Goal: Use online tool/utility: Utilize a website feature to perform a specific function

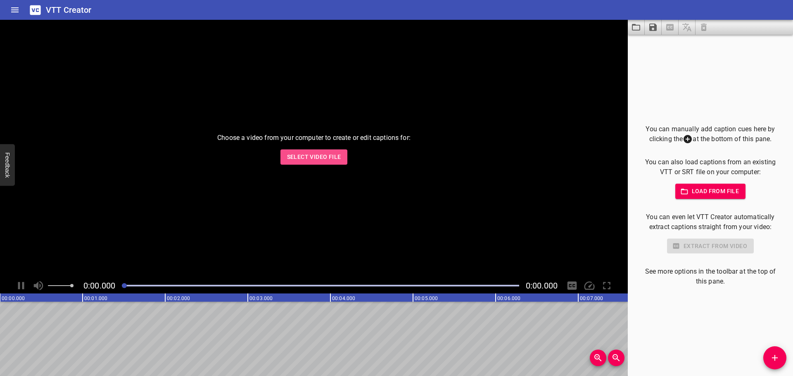
click at [337, 158] on span "Select Video File" at bounding box center [314, 157] width 54 height 10
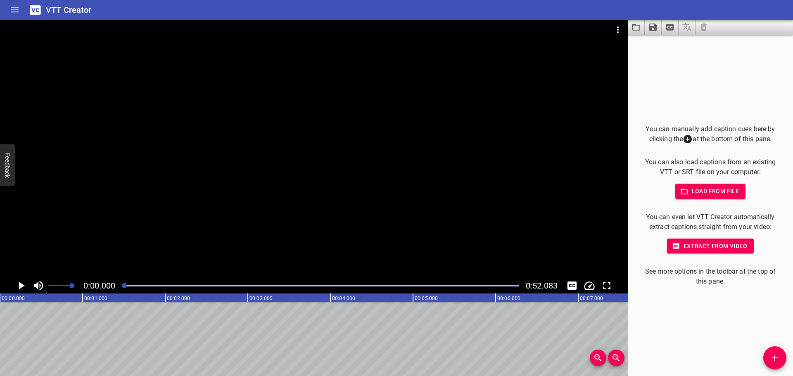
click at [730, 192] on span "Load from file" at bounding box center [710, 191] width 57 height 10
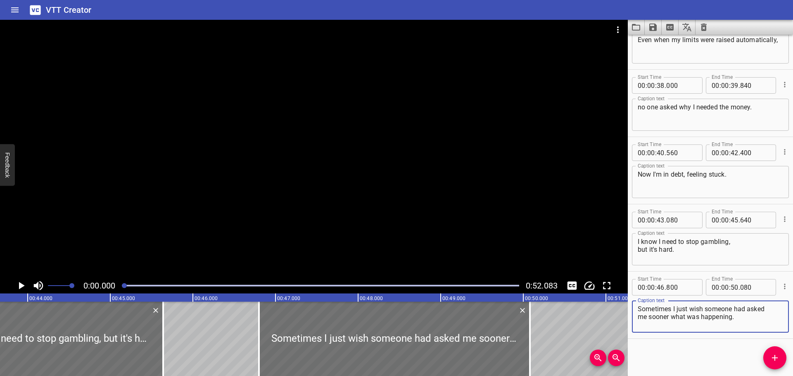
scroll to position [0, 3634]
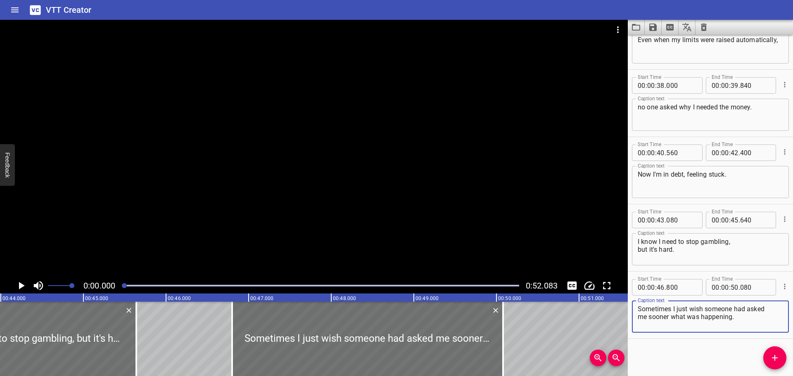
click at [23, 288] on icon "Play/Pause" at bounding box center [21, 286] width 12 height 12
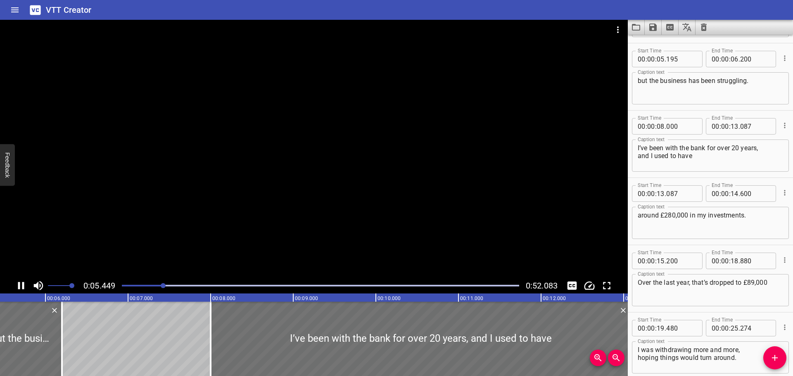
scroll to position [67, 0]
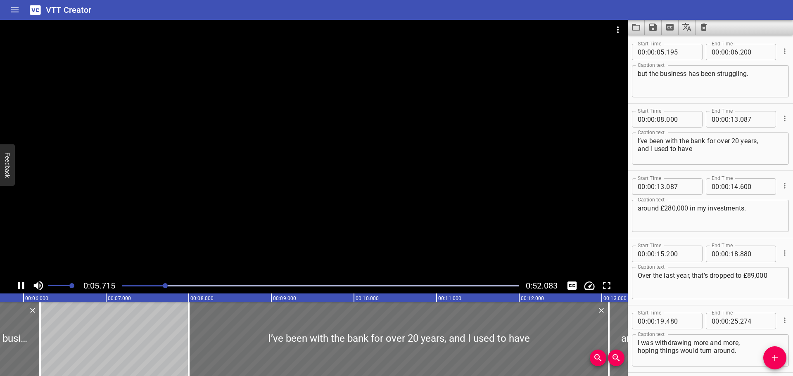
click at [21, 283] on icon "Play/Pause" at bounding box center [21, 286] width 12 height 12
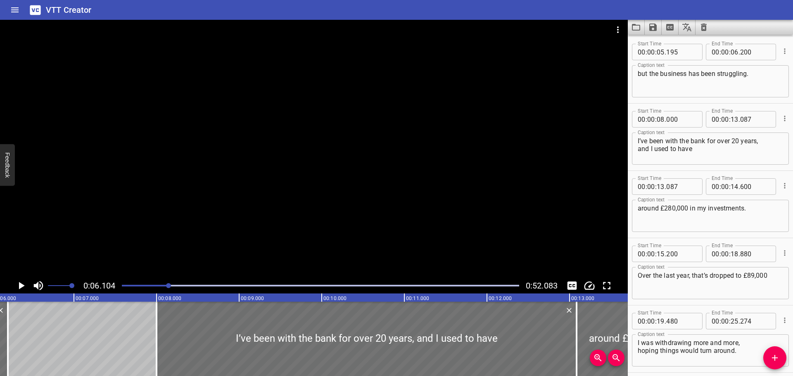
scroll to position [0, 0]
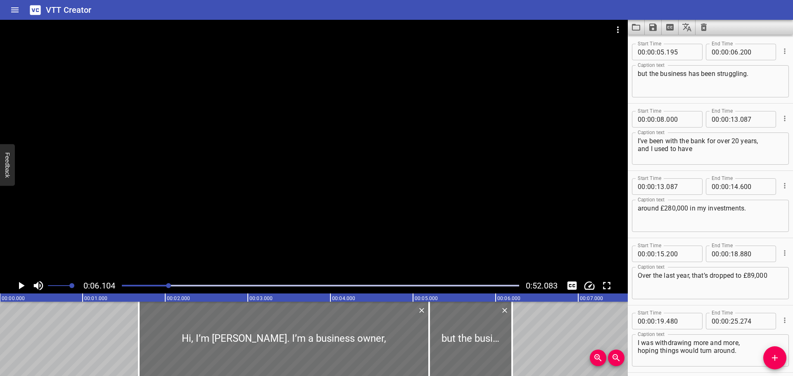
click at [19, 285] on icon "Play/Pause" at bounding box center [21, 286] width 12 height 12
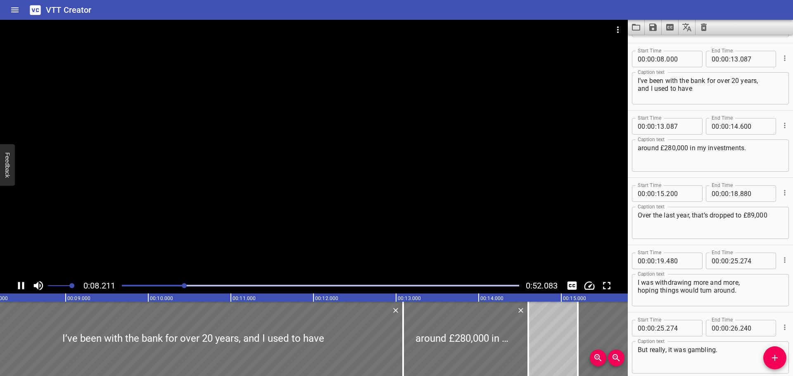
scroll to position [135, 0]
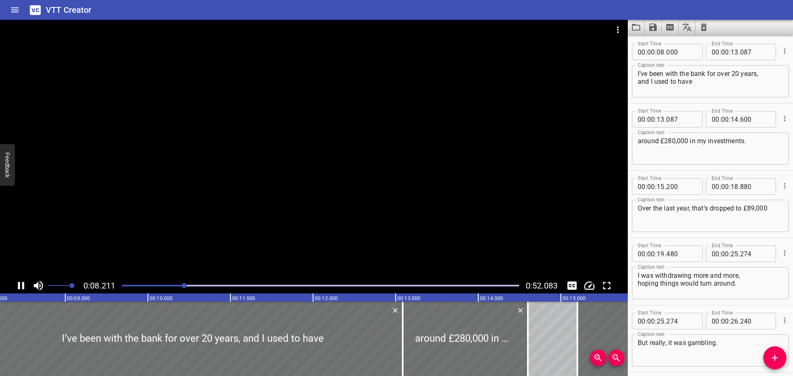
click at [19, 285] on icon "Play/Pause" at bounding box center [21, 285] width 6 height 7
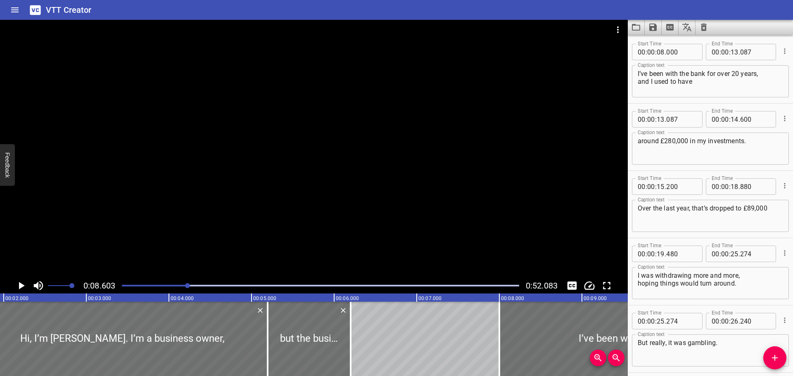
scroll to position [0, 0]
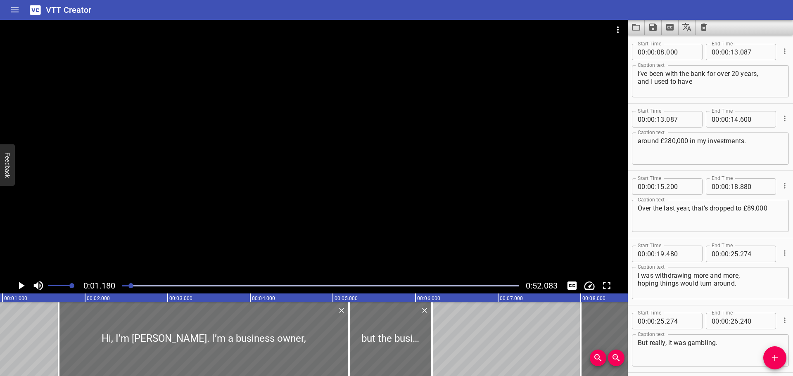
scroll to position [0, 97]
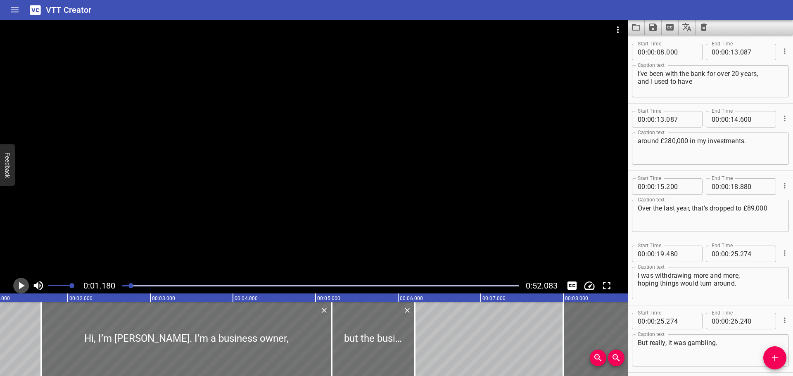
click at [21, 284] on icon "Play/Pause" at bounding box center [22, 285] width 6 height 7
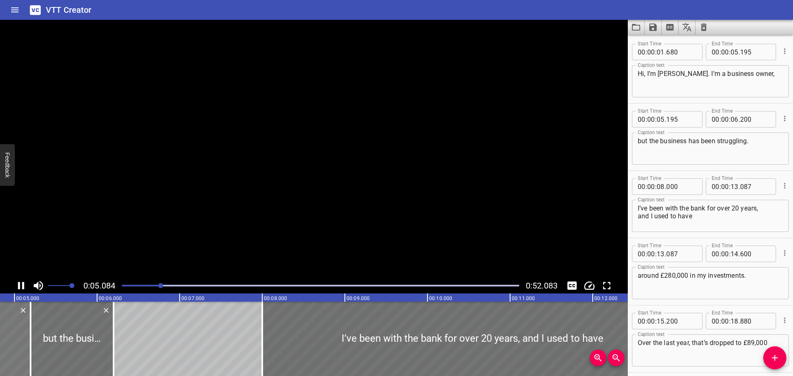
scroll to position [0, 0]
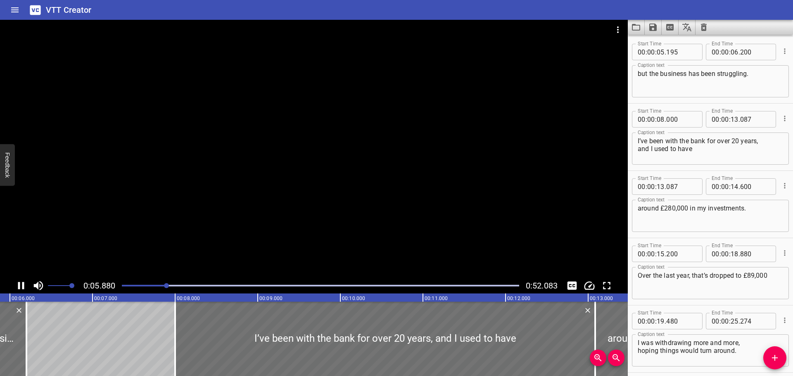
click at [21, 283] on icon "Play/Pause" at bounding box center [21, 286] width 12 height 12
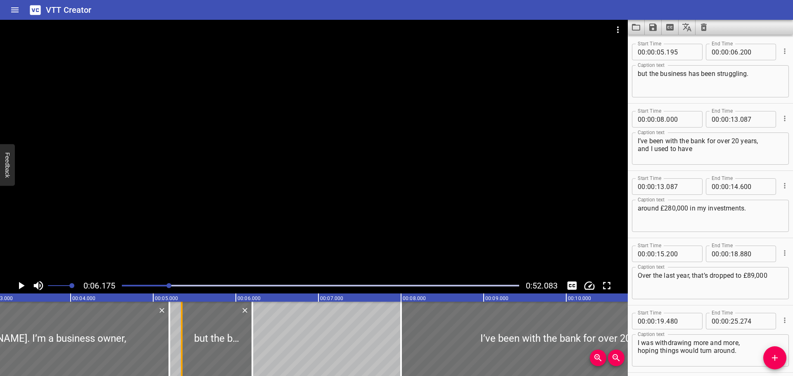
drag, startPoint x: 165, startPoint y: 346, endPoint x: 178, endPoint y: 346, distance: 12.4
click at [178, 346] on div at bounding box center [182, 339] width 8 height 74
type input "345"
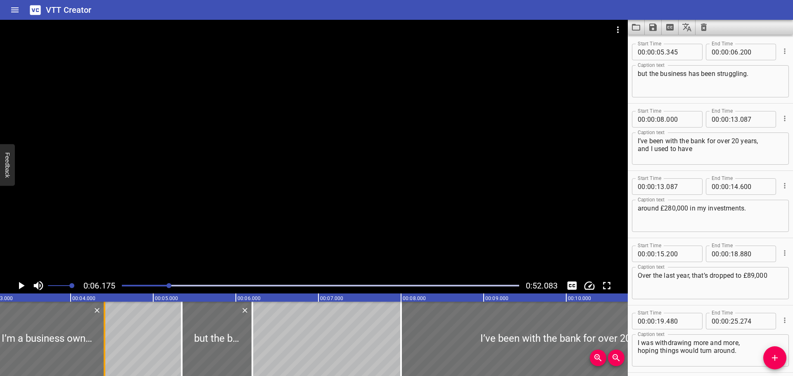
drag, startPoint x: 168, startPoint y: 345, endPoint x: 103, endPoint y: 349, distance: 65.0
click at [103, 349] on div at bounding box center [104, 339] width 8 height 74
type input "04"
type input "410"
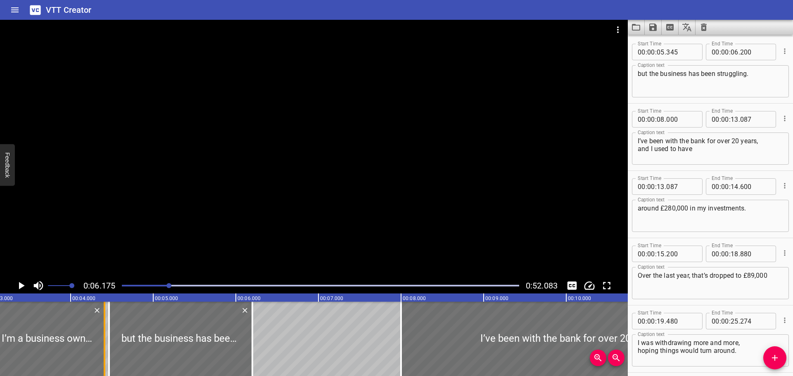
drag, startPoint x: 179, startPoint y: 350, endPoint x: 107, endPoint y: 355, distance: 72.9
click at [107, 355] on div at bounding box center [109, 339] width 8 height 74
type input "04"
type input "465"
click at [20, 284] on icon "Play/Pause" at bounding box center [22, 285] width 6 height 7
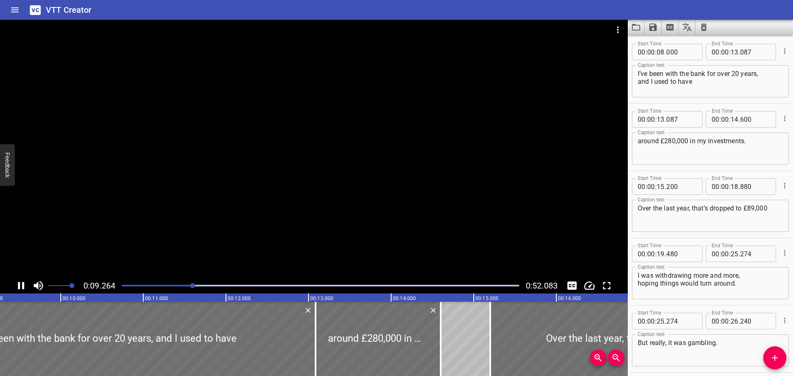
click at [17, 281] on icon "Play/Pause" at bounding box center [21, 286] width 12 height 12
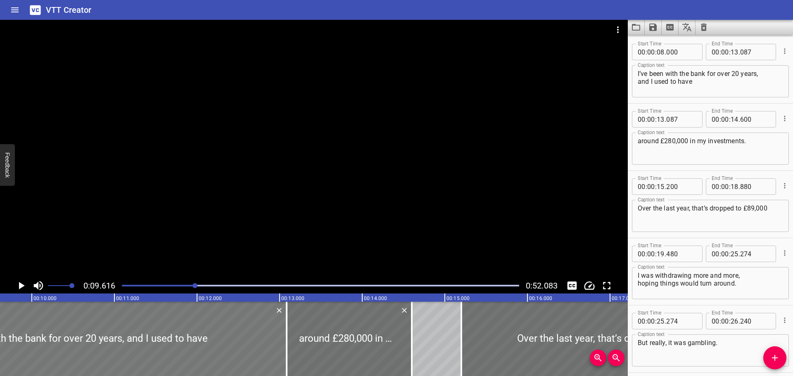
click at [24, 339] on div at bounding box center [77, 339] width 420 height 74
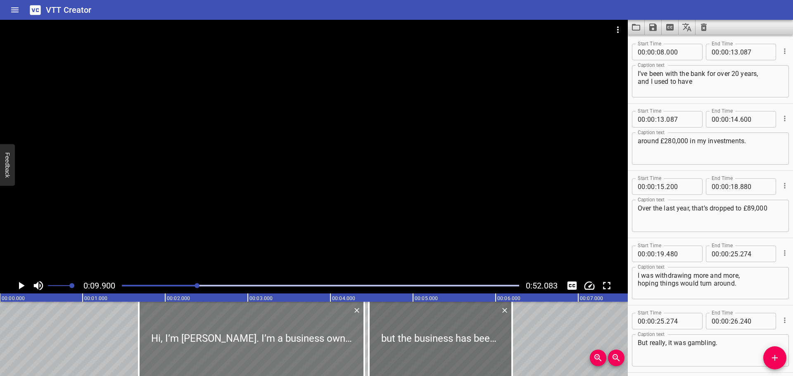
click at [292, 349] on div at bounding box center [252, 339] width 226 height 74
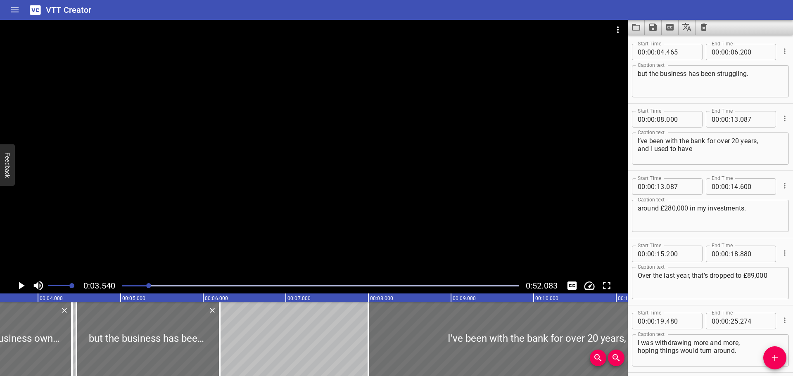
click at [16, 285] on icon "Play/Pause" at bounding box center [21, 286] width 12 height 12
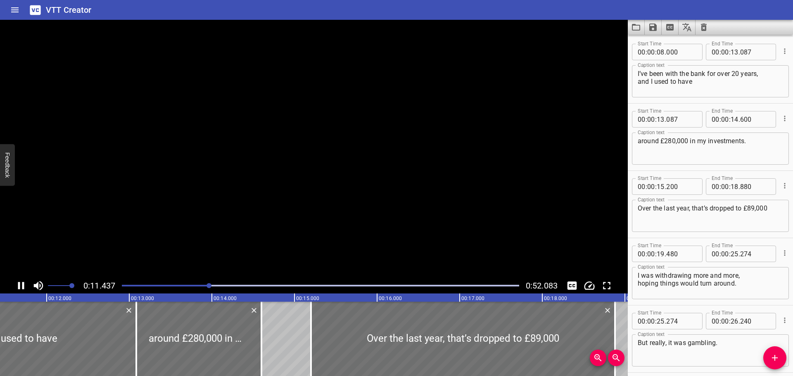
click at [20, 285] on icon "Play/Pause" at bounding box center [21, 286] width 12 height 12
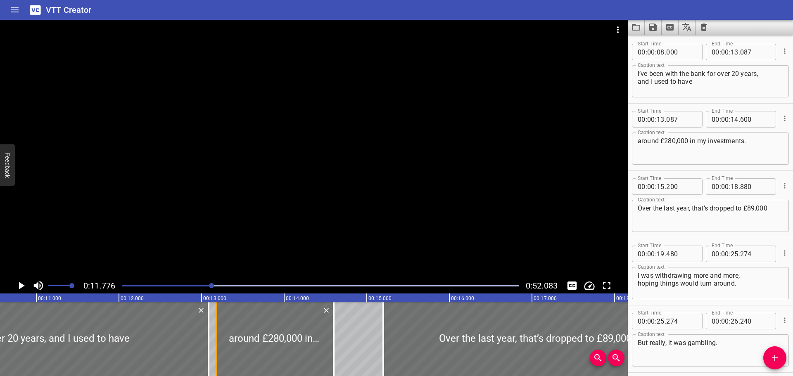
drag, startPoint x: 211, startPoint y: 353, endPoint x: 217, endPoint y: 354, distance: 6.3
click at [221, 354] on div at bounding box center [216, 339] width 8 height 74
type input "207"
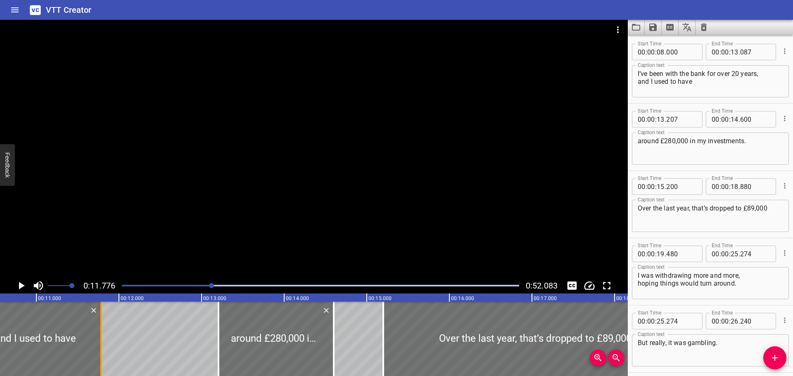
drag, startPoint x: 208, startPoint y: 354, endPoint x: 100, endPoint y: 355, distance: 107.4
click at [100, 355] on div at bounding box center [101, 339] width 2 height 74
type input "11"
type input "787"
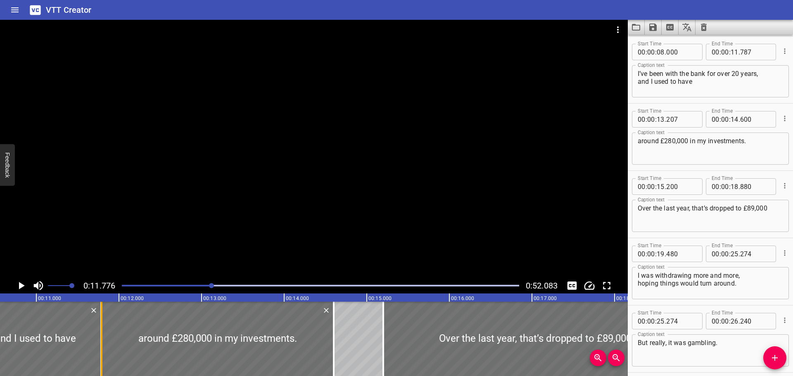
drag, startPoint x: 219, startPoint y: 355, endPoint x: 102, endPoint y: 351, distance: 116.9
click at [102, 351] on div at bounding box center [101, 339] width 8 height 74
type input "11"
type input "792"
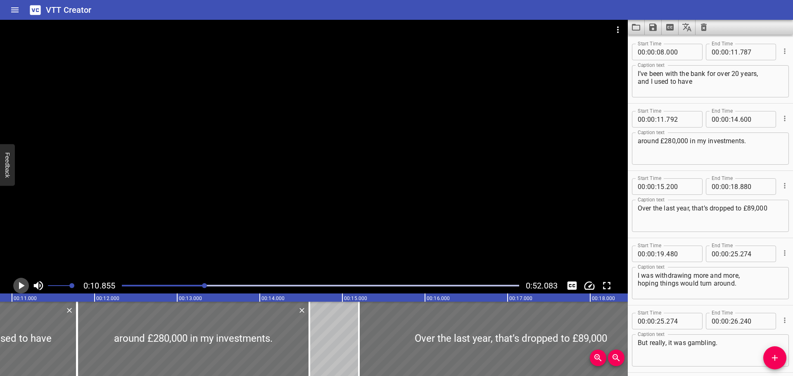
click at [19, 285] on icon "Play/Pause" at bounding box center [22, 285] width 6 height 7
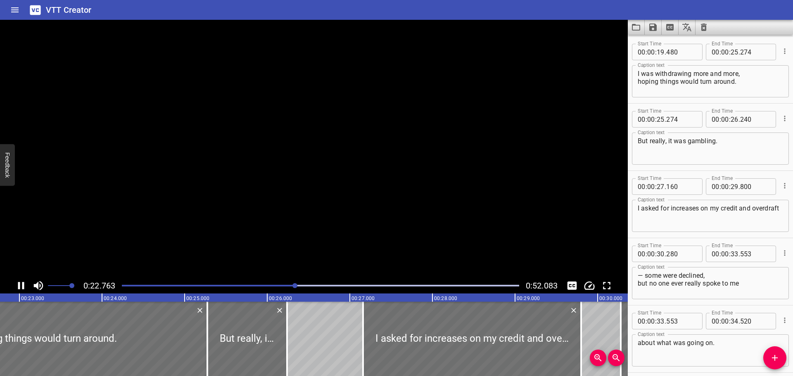
click at [19, 285] on icon "Play/Pause" at bounding box center [21, 285] width 6 height 7
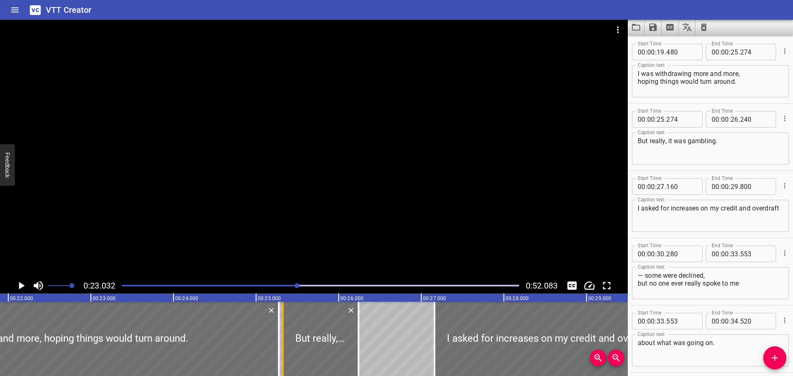
drag, startPoint x: 277, startPoint y: 350, endPoint x: 281, endPoint y: 353, distance: 5.3
click at [281, 353] on div at bounding box center [283, 339] width 8 height 74
type input "324"
click at [280, 351] on div at bounding box center [283, 339] width 8 height 74
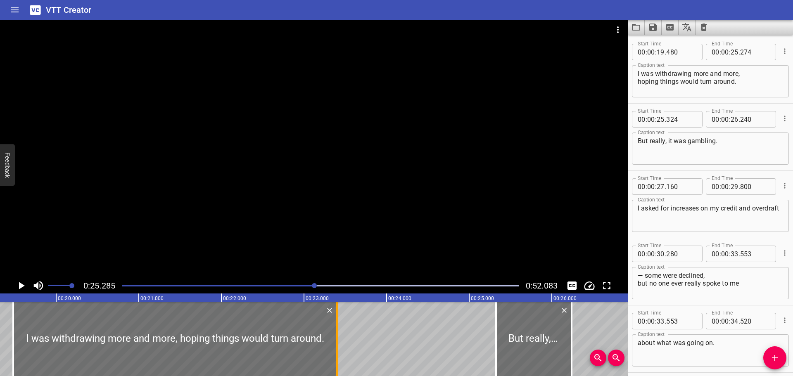
drag, startPoint x: 492, startPoint y: 345, endPoint x: 337, endPoint y: 355, distance: 154.4
click at [337, 355] on div at bounding box center [337, 339] width 2 height 74
type input "23"
type input "409"
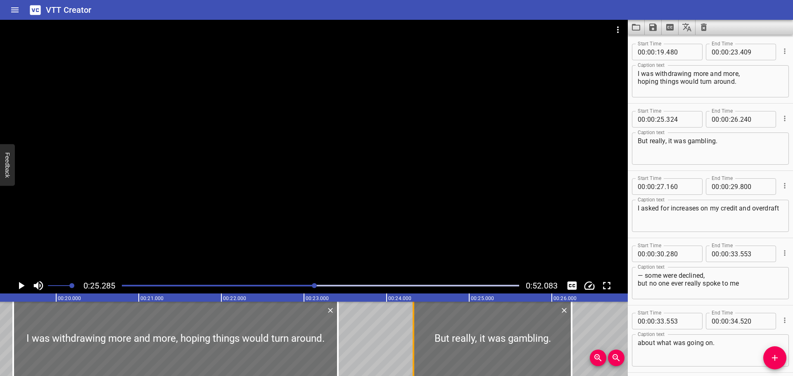
drag, startPoint x: 497, startPoint y: 354, endPoint x: 415, endPoint y: 357, distance: 82.7
click at [415, 357] on div at bounding box center [413, 339] width 8 height 74
type input "24"
click at [267, 347] on div at bounding box center [175, 339] width 325 height 74
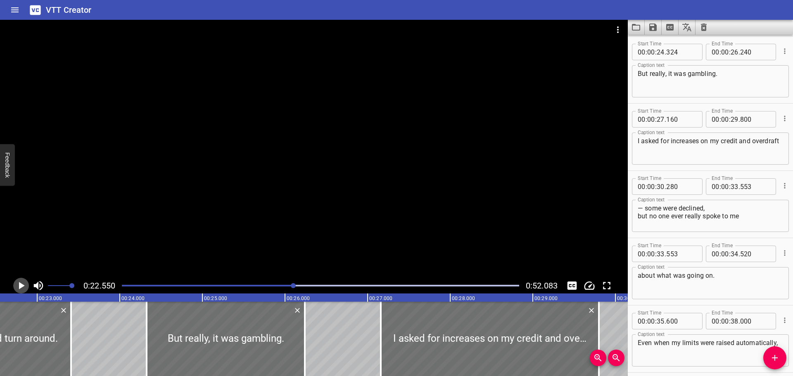
click at [19, 287] on icon "Play/Pause" at bounding box center [22, 285] width 6 height 7
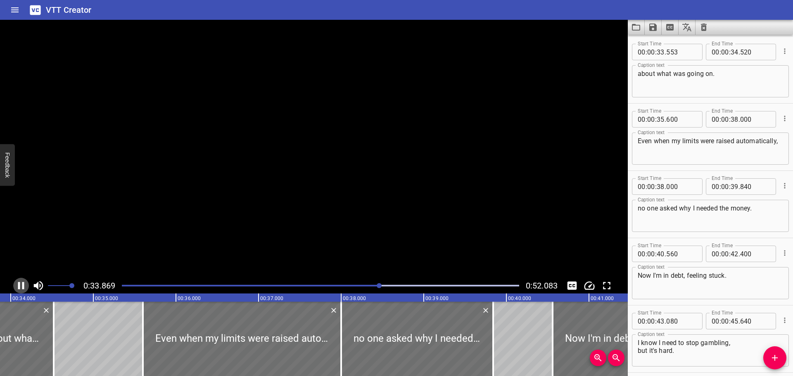
click at [19, 287] on icon "Play/Pause" at bounding box center [21, 285] width 6 height 7
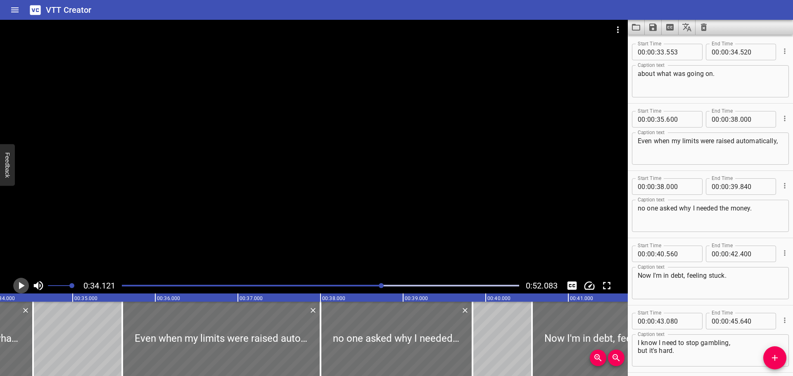
click at [19, 287] on icon "Play/Pause" at bounding box center [22, 285] width 6 height 7
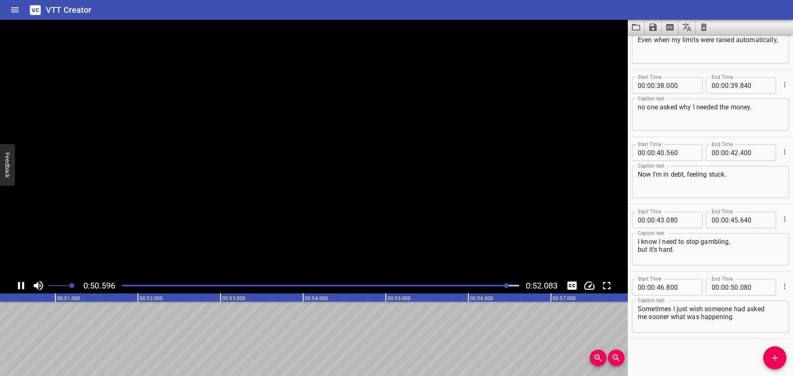
click at [19, 287] on icon "Play/Pause" at bounding box center [21, 285] width 6 height 7
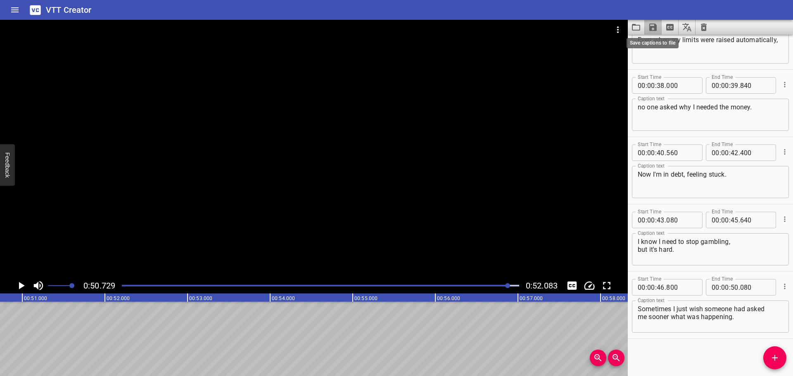
click at [653, 28] on icon "Save captions to file" at bounding box center [653, 27] width 10 height 10
click at [660, 44] on li "Save to VTT file" at bounding box center [675, 45] width 61 height 15
